Goal: Information Seeking & Learning: Understand process/instructions

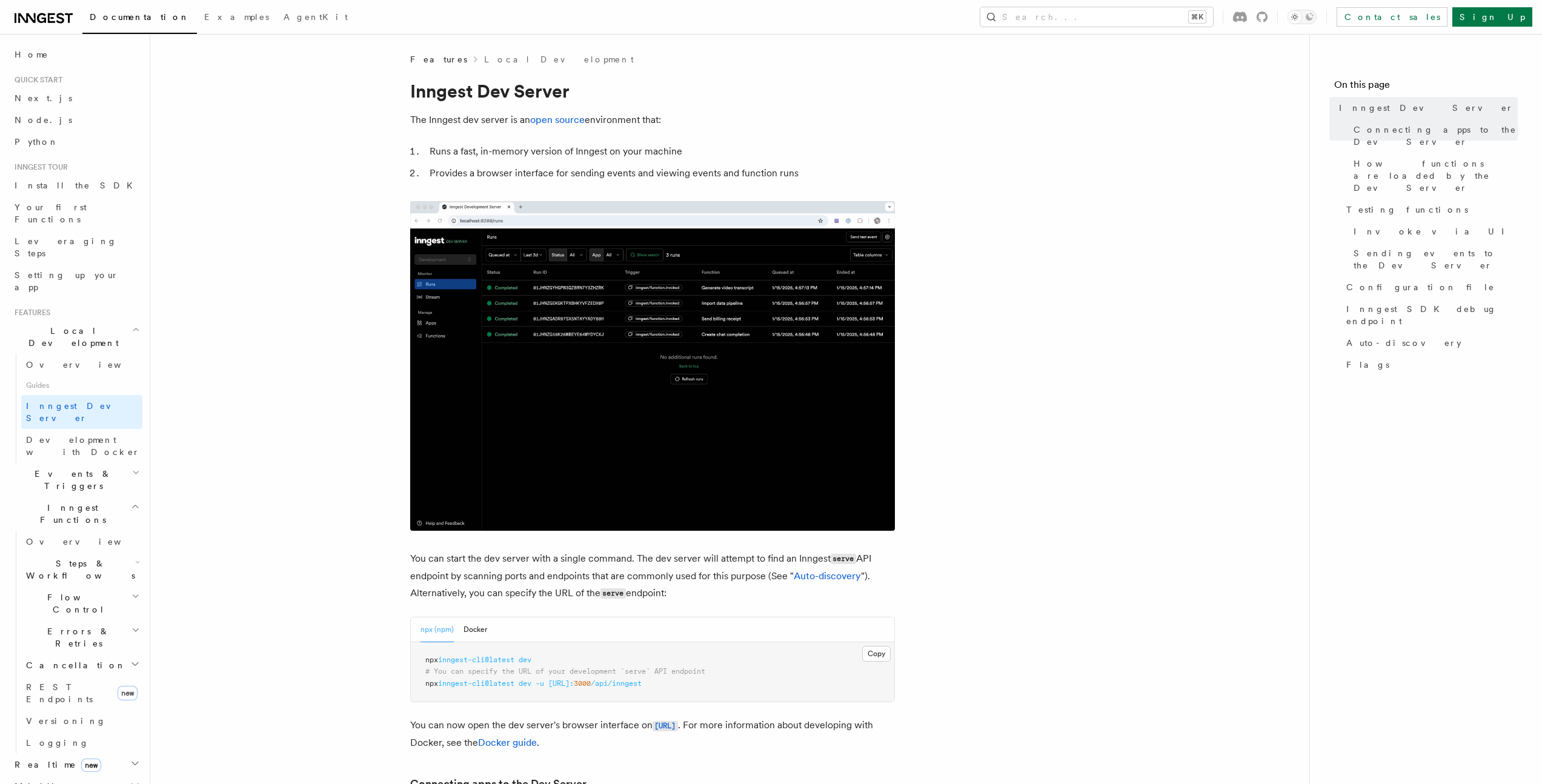
click at [1152, 18] on button "Search... ⌘K" at bounding box center [1097, 17] width 233 height 19
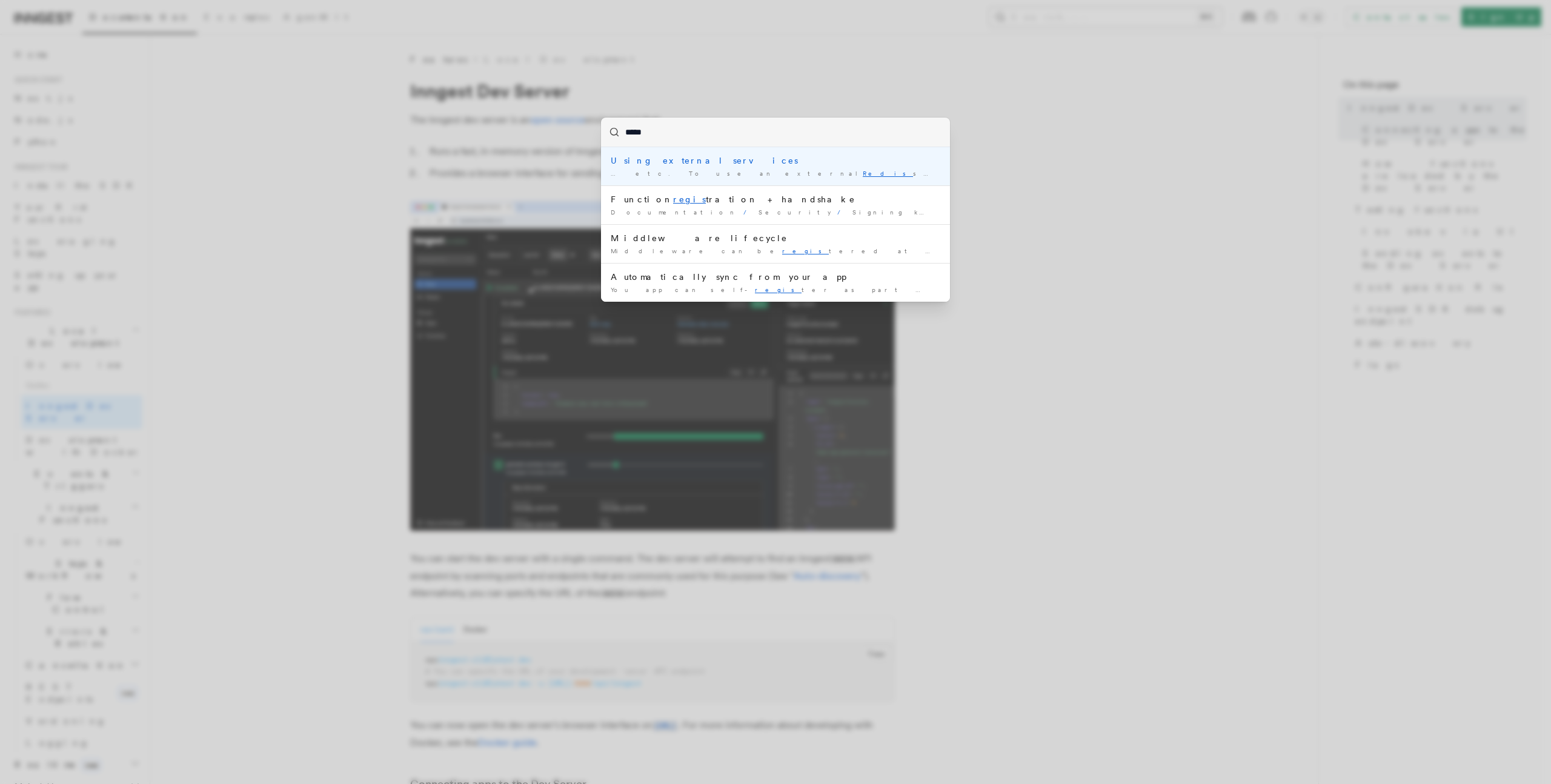
type input "******"
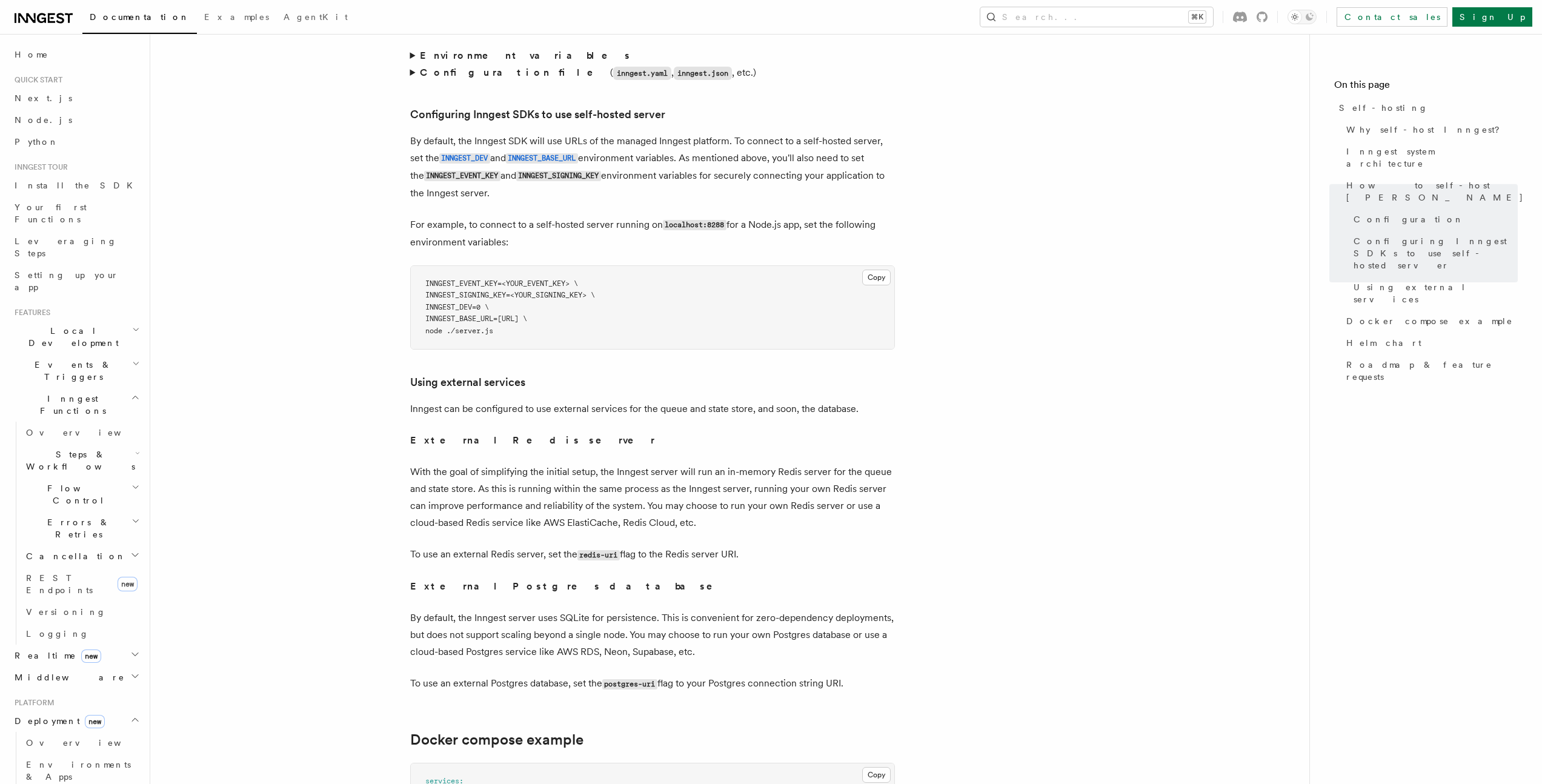
scroll to position [2577, 0]
click at [465, 476] on p "With the goal of simplifying the initial setup, the Inngest server will run an …" at bounding box center [653, 496] width 485 height 68
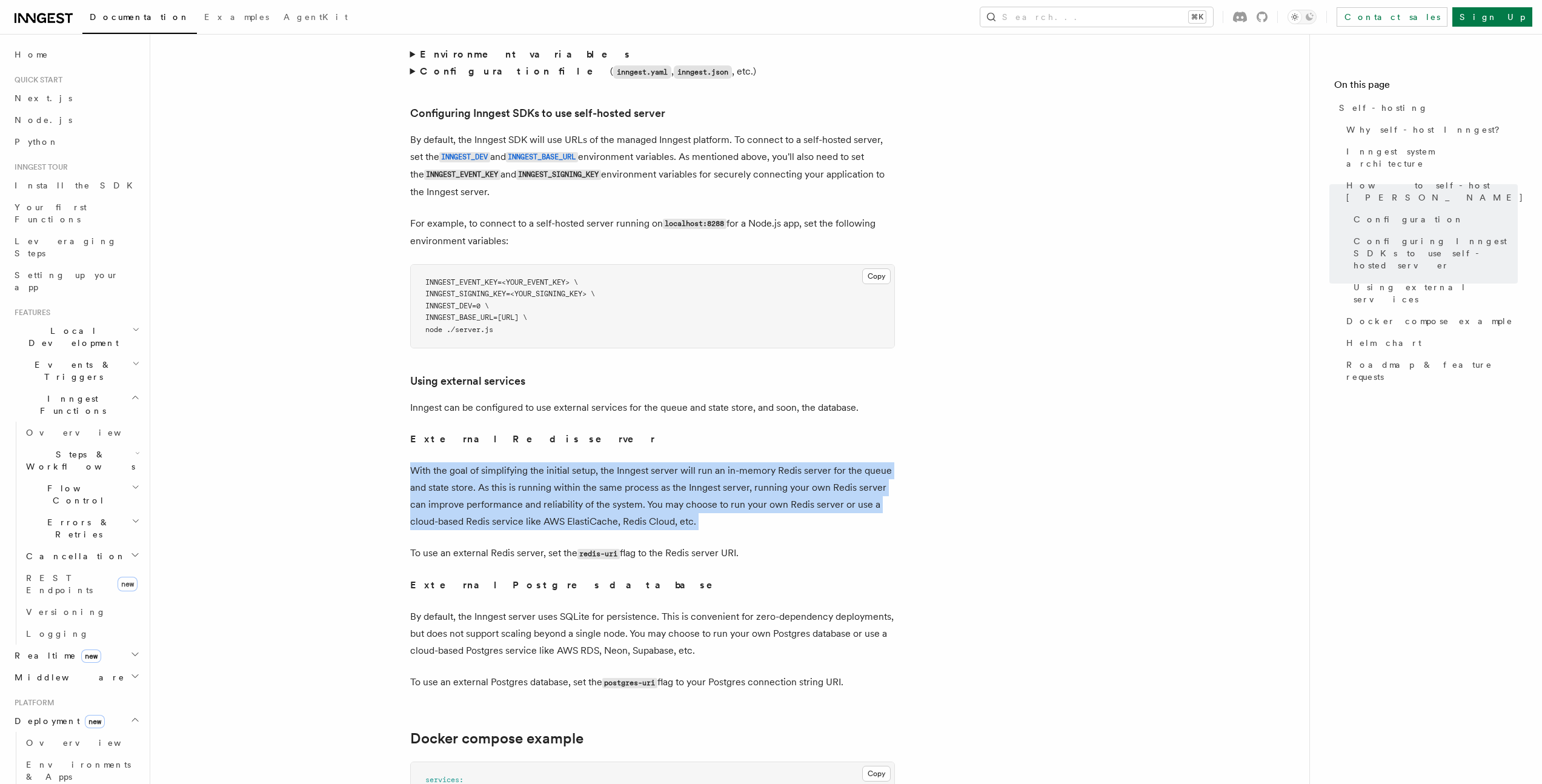
click at [465, 476] on p "With the goal of simplifying the initial setup, the Inngest server will run an …" at bounding box center [653, 496] width 485 height 68
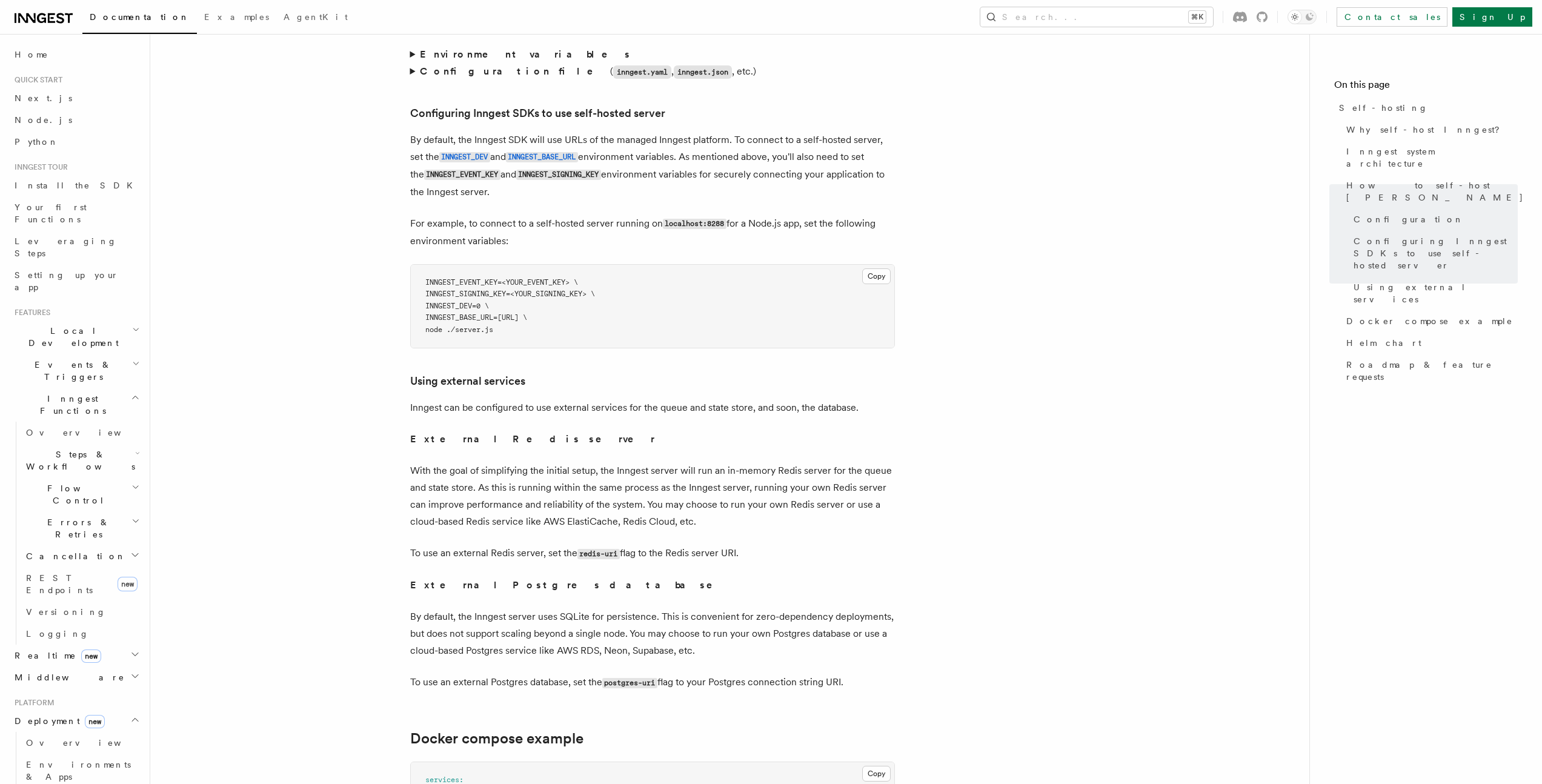
click at [1169, 405] on article "Platform Deployment Self-hosting Self-hosting support for Inngest is supported …" at bounding box center [730, 66] width 1120 height 5179
drag, startPoint x: 499, startPoint y: 465, endPoint x: 674, endPoint y: 465, distance: 175.0
click at [674, 465] on p "With the goal of simplifying the initial setup, the Inngest server will run an …" at bounding box center [653, 496] width 485 height 68
drag, startPoint x: 433, startPoint y: 529, endPoint x: 773, endPoint y: 535, distance: 340.1
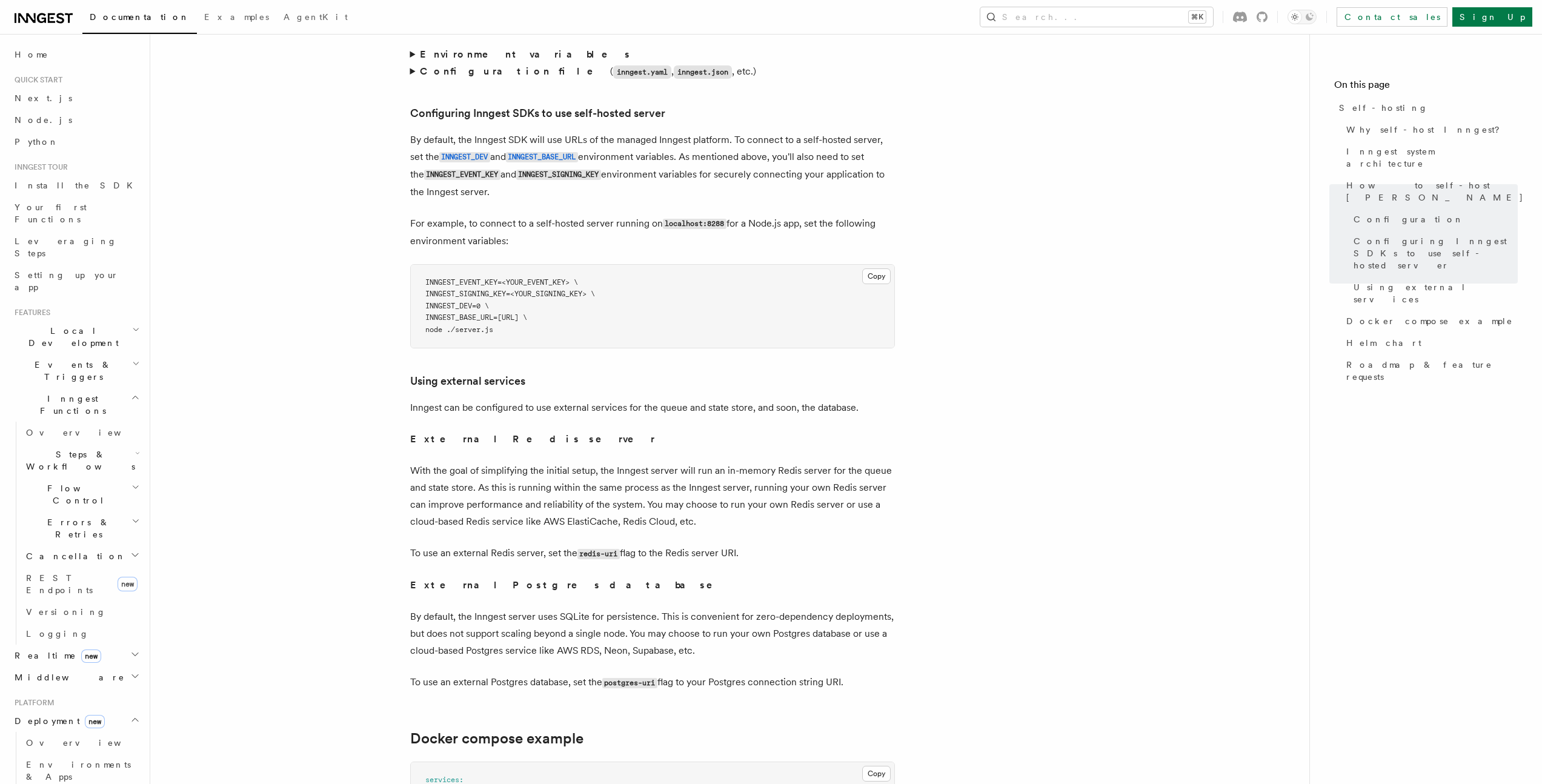
click at [773, 544] on p "To use an external Redis server, set the redis-uri flag to the Redis server URI." at bounding box center [653, 553] width 485 height 18
click at [606, 497] on p "With the goal of simplifying the initial setup, the Inngest server will run an …" at bounding box center [653, 496] width 485 height 68
drag, startPoint x: 579, startPoint y: 530, endPoint x: 619, endPoint y: 529, distance: 40.0
click at [619, 549] on code "redis-uri" at bounding box center [598, 554] width 42 height 10
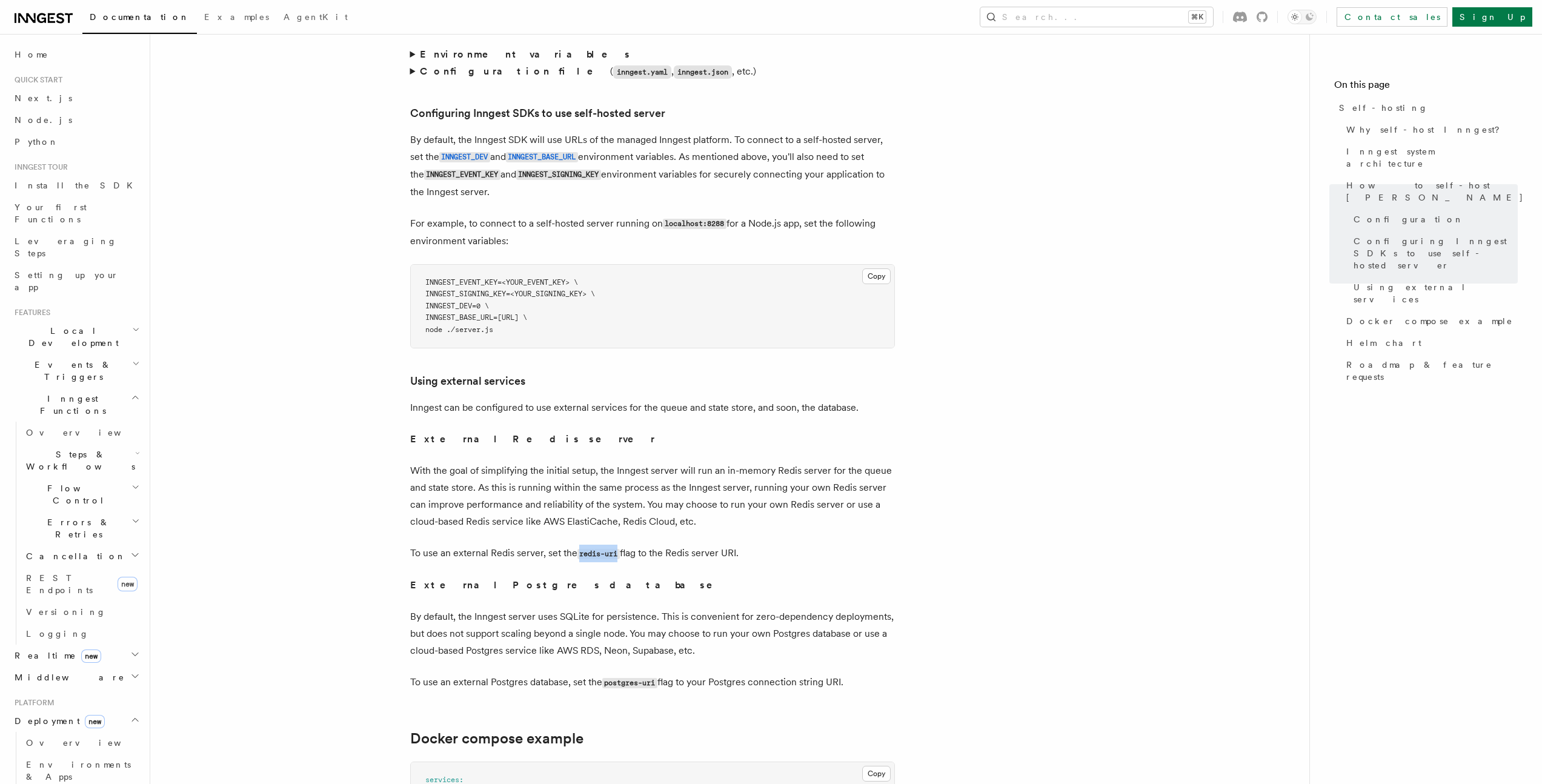
copy code "redis-uri"
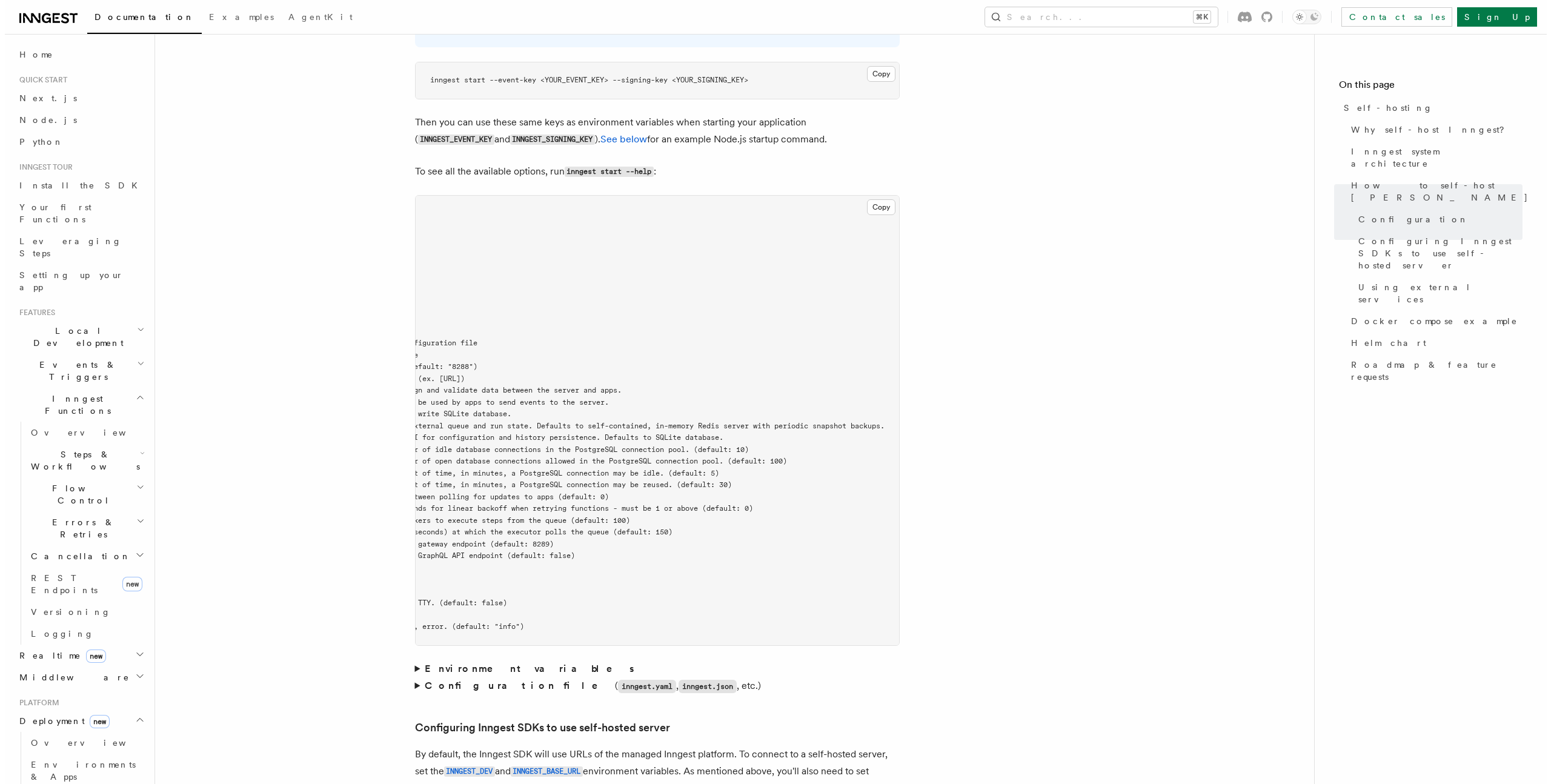
scroll to position [0, 0]
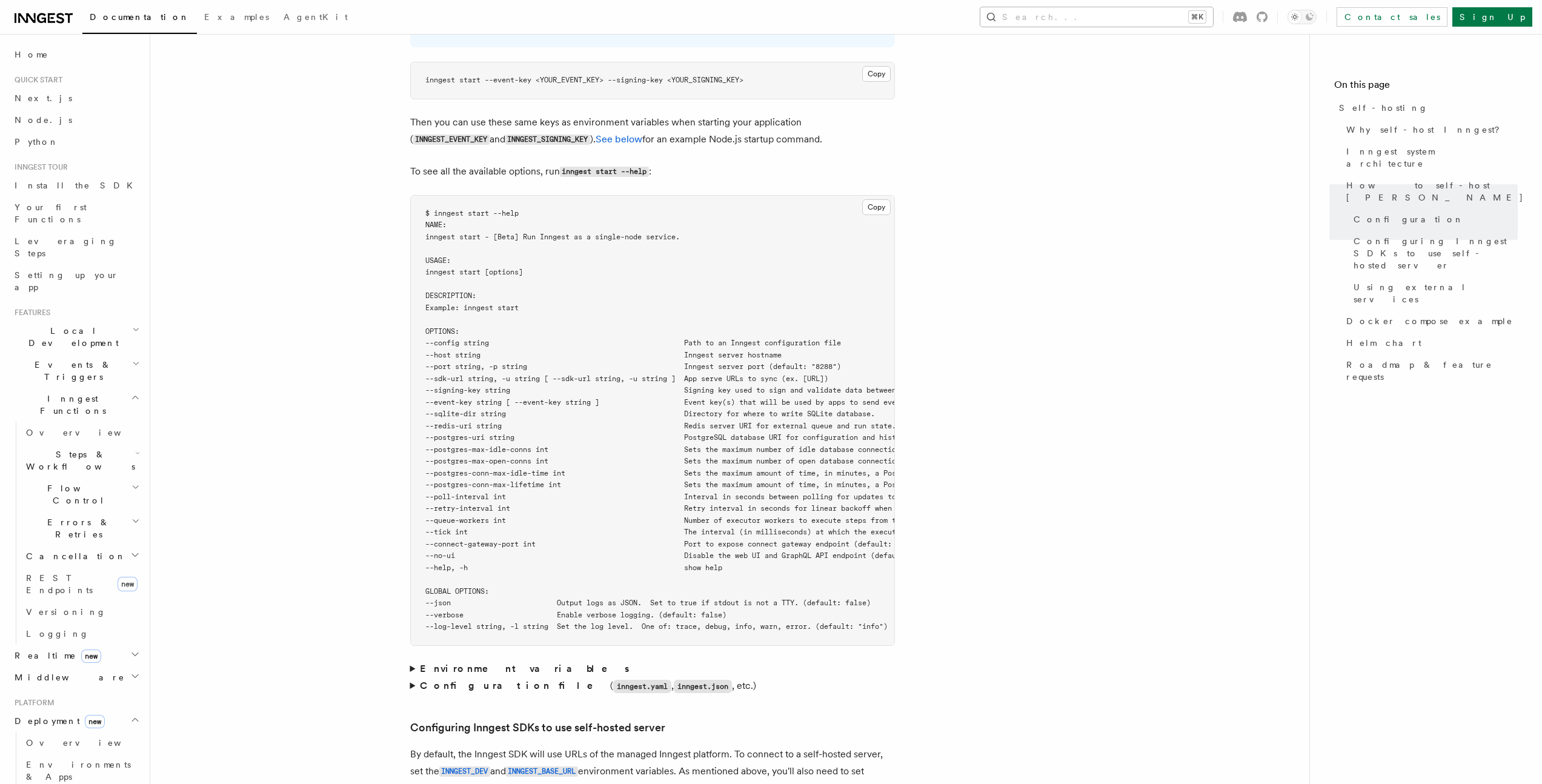
click at [1093, 18] on button "Search... ⌘K" at bounding box center [1097, 17] width 233 height 19
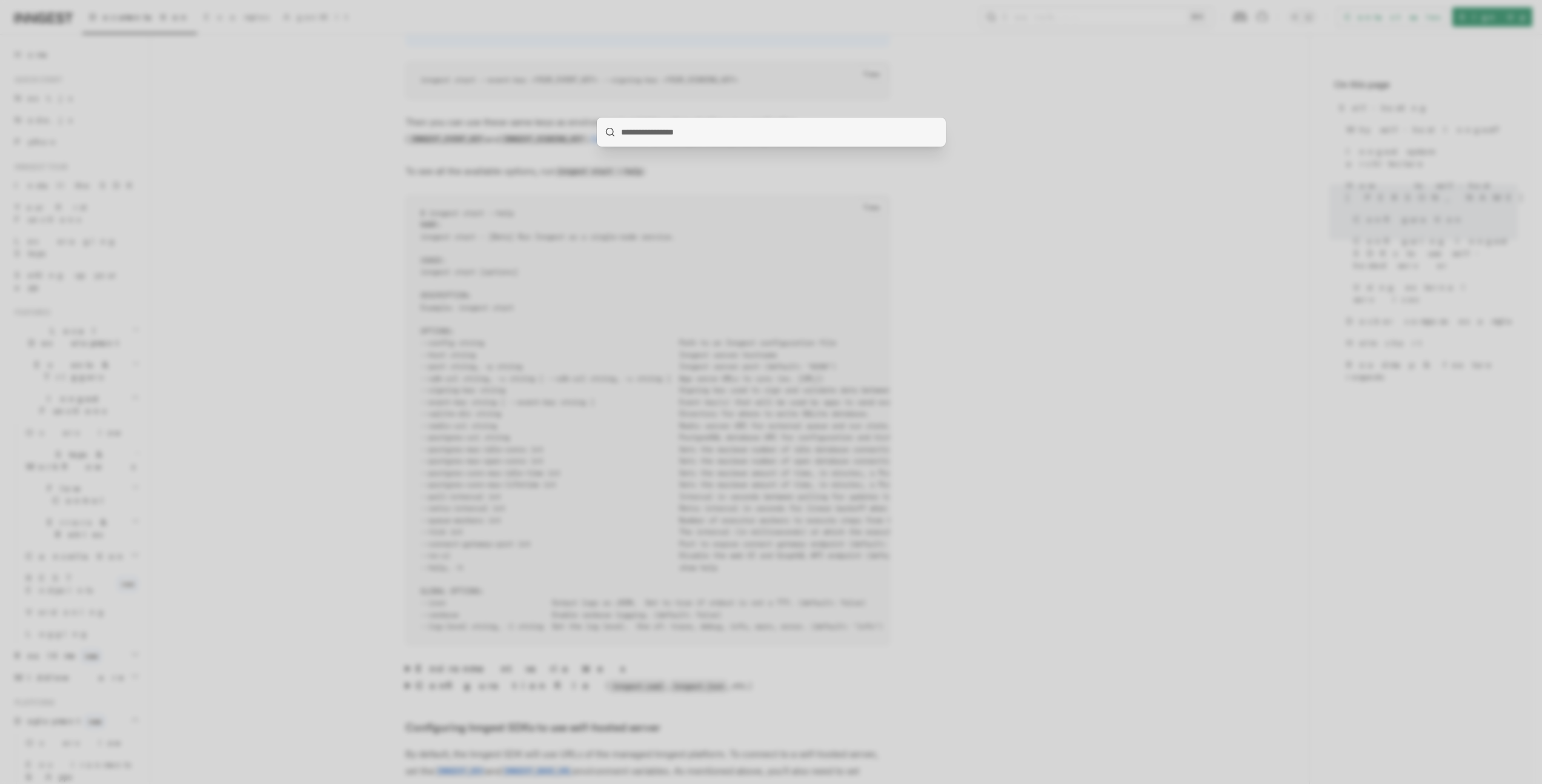
click at [1094, 18] on div at bounding box center [771, 392] width 1542 height 784
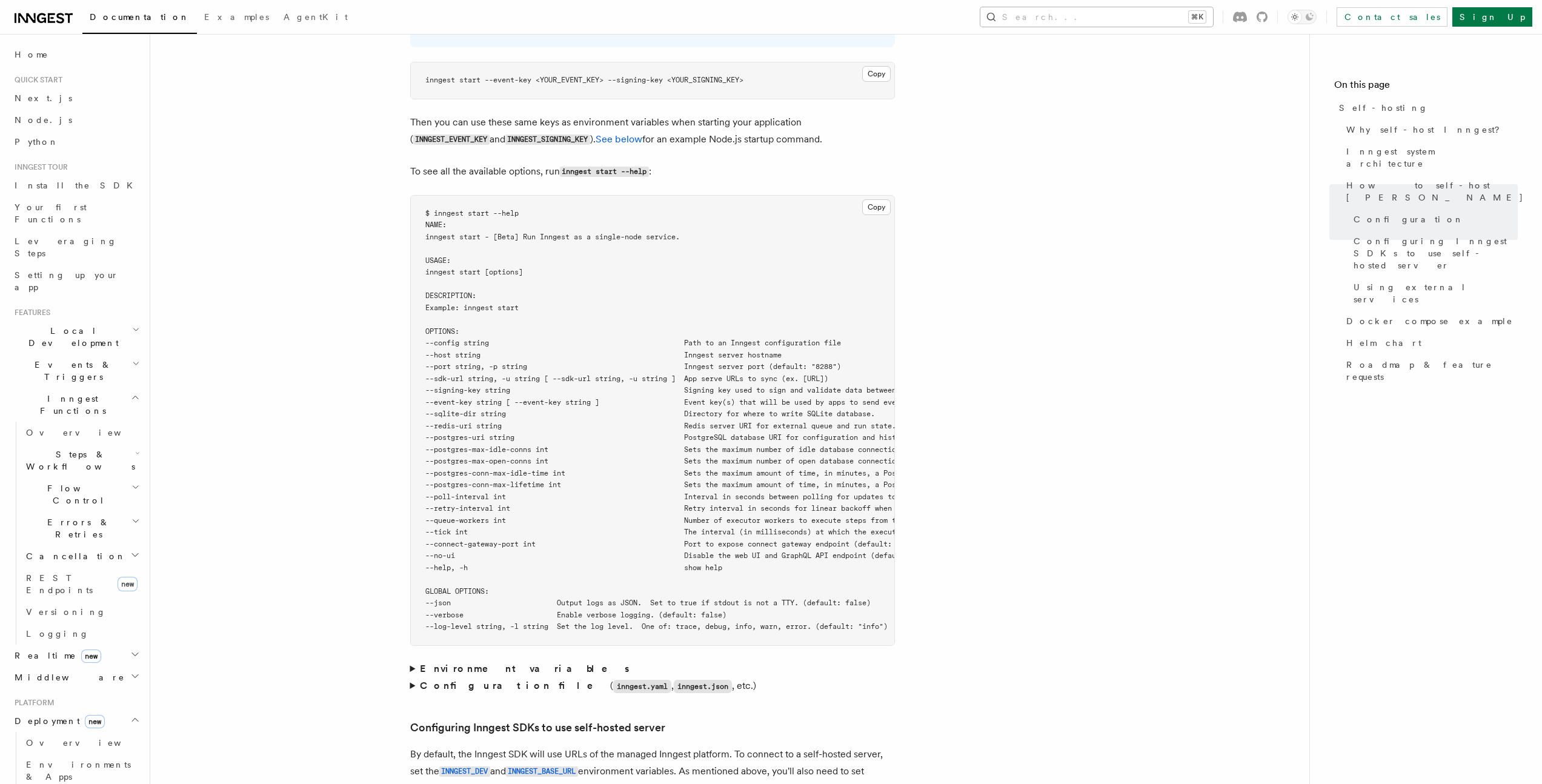
click at [1118, 18] on button "Search... ⌘K" at bounding box center [1097, 17] width 233 height 19
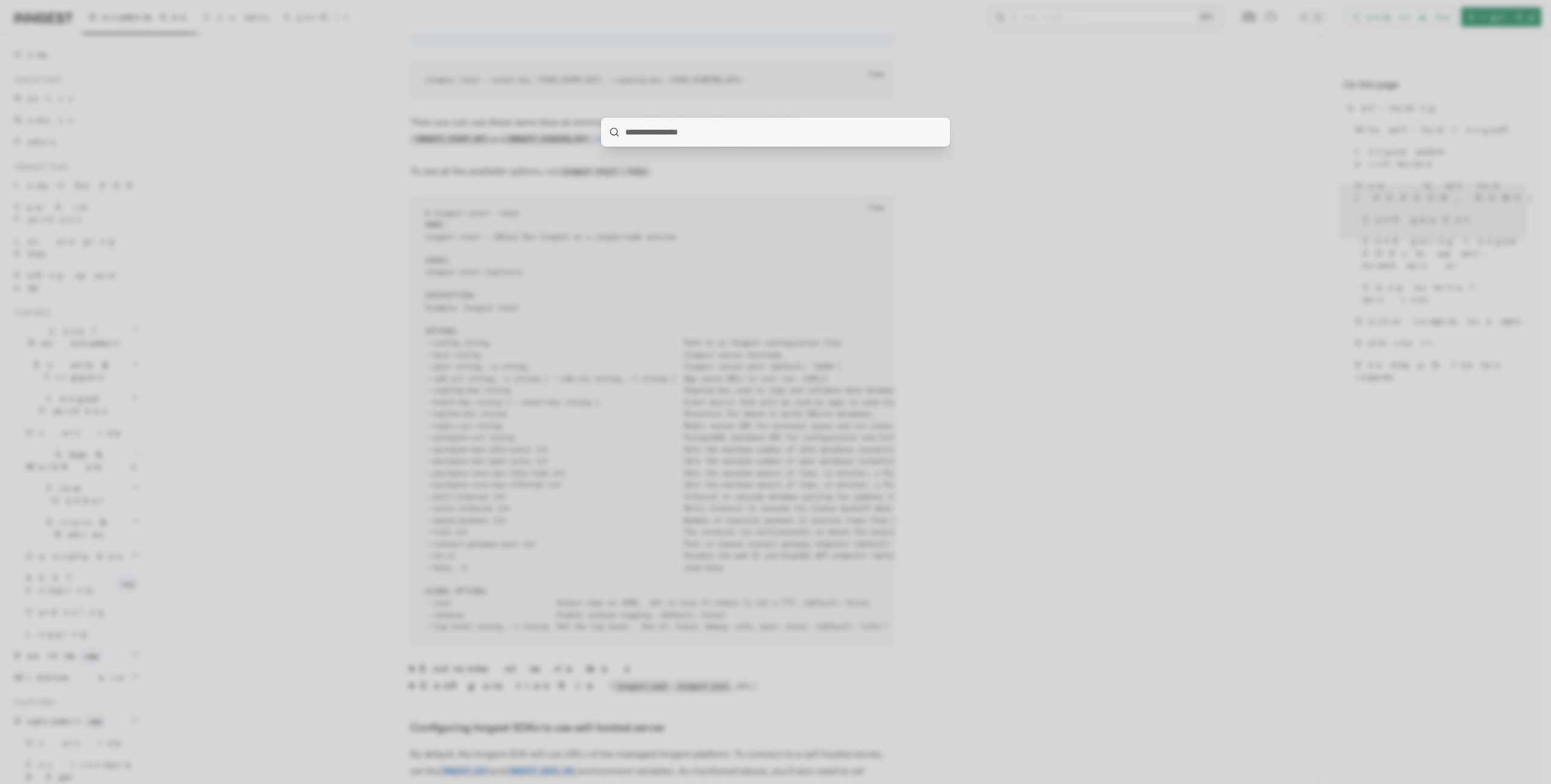
type input "*********"
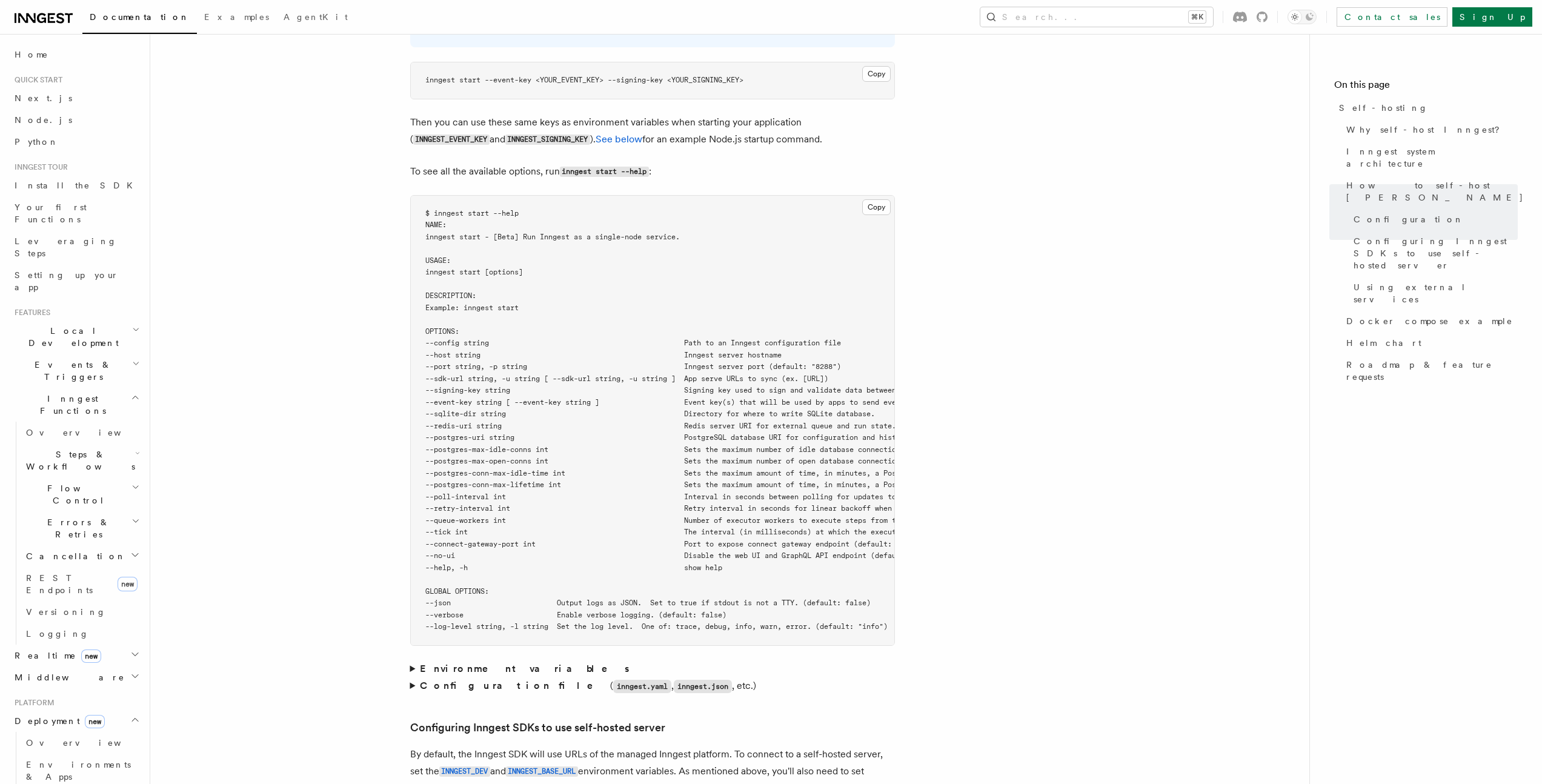
scroll to position [2366, 0]
